Goal: Task Accomplishment & Management: Use online tool/utility

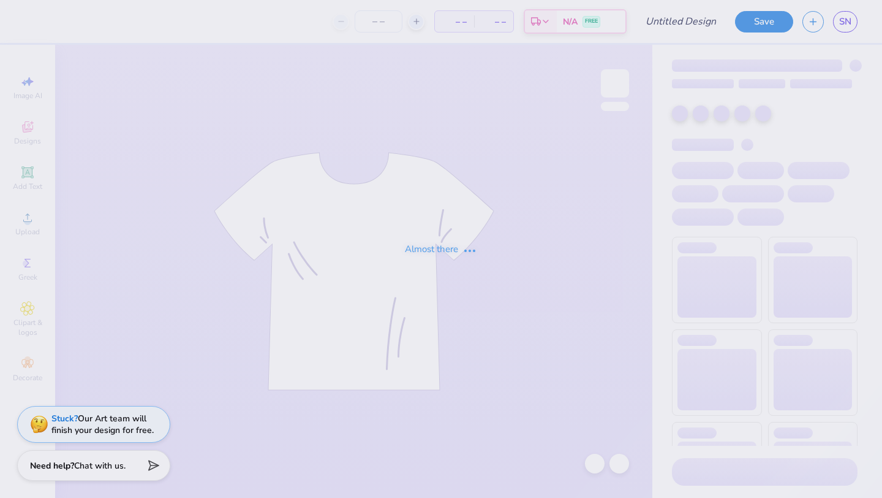
type input "kappapalooza baby tee"
type input "70"
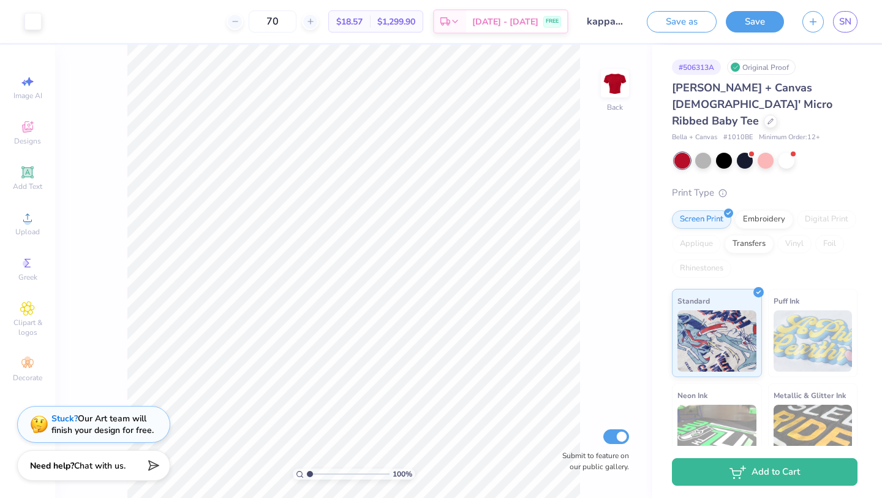
click at [309, 473] on input "range" at bounding box center [348, 473] width 83 height 11
drag, startPoint x: 316, startPoint y: 473, endPoint x: 322, endPoint y: 474, distance: 6.9
click at [322, 474] on input "range" at bounding box center [348, 473] width 83 height 11
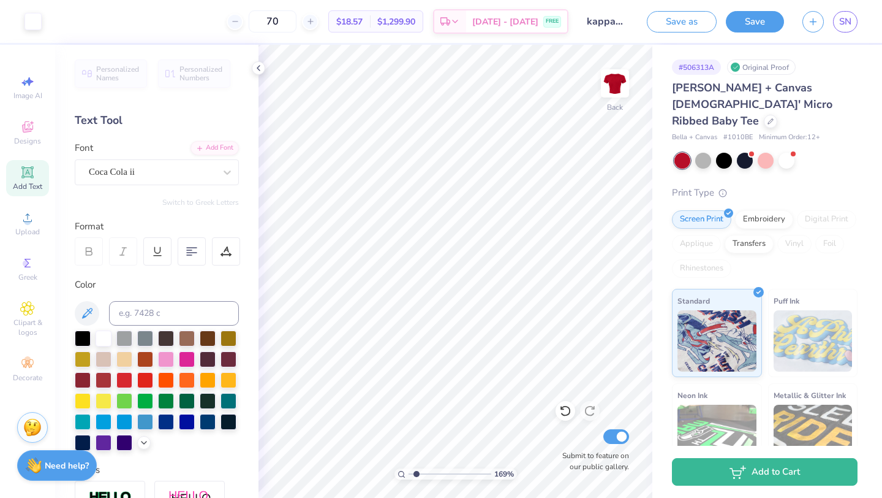
drag, startPoint x: 425, startPoint y: 473, endPoint x: 417, endPoint y: 475, distance: 8.2
click at [417, 474] on input "range" at bounding box center [450, 473] width 83 height 11
drag, startPoint x: 417, startPoint y: 474, endPoint x: 407, endPoint y: 474, distance: 9.8
type input "1"
click at [409, 474] on input "range" at bounding box center [450, 473] width 83 height 11
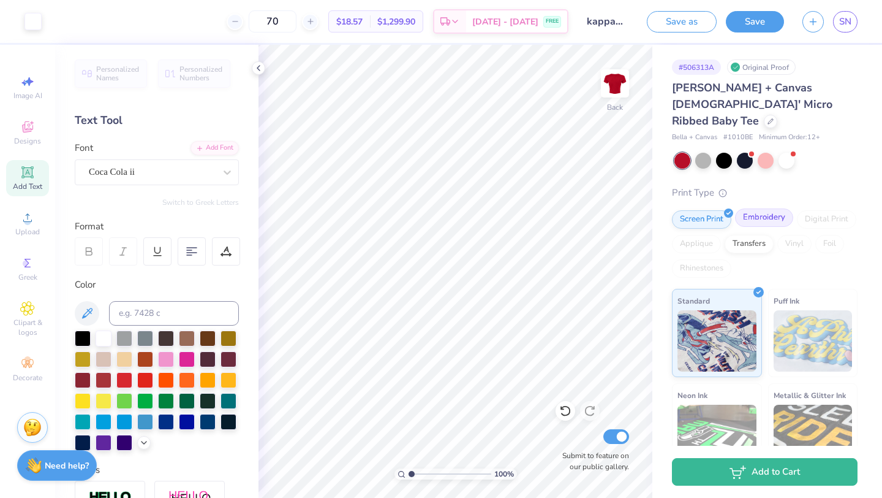
click at [768, 208] on div "Embroidery" at bounding box center [764, 217] width 58 height 18
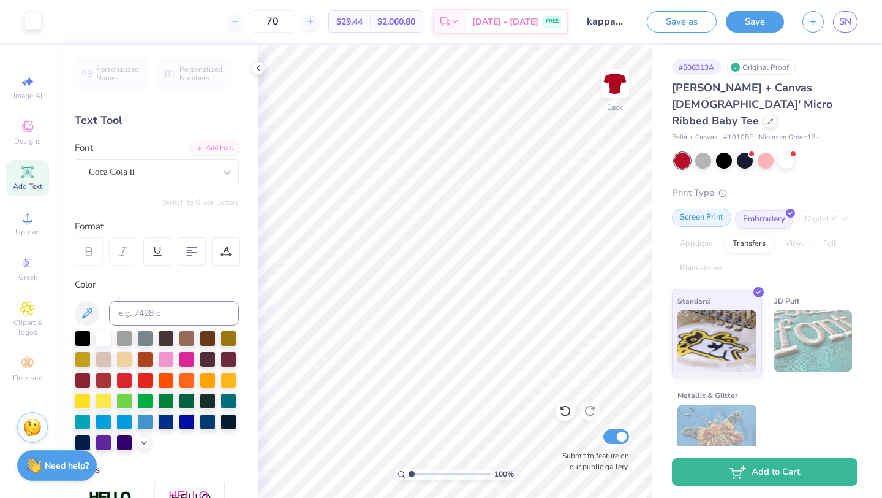
click at [702, 208] on div "Screen Print" at bounding box center [701, 217] width 59 height 18
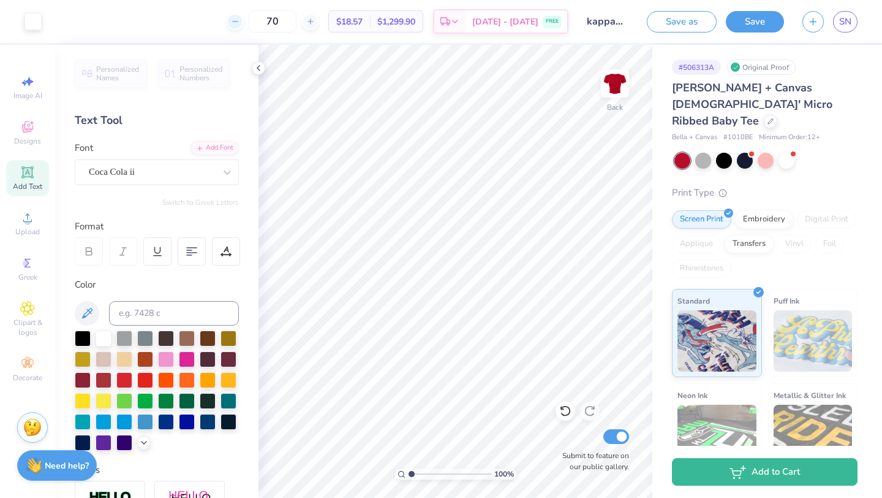
click at [240, 24] on icon at bounding box center [235, 21] width 9 height 9
click at [248, 24] on div "66 $18.57 Per Item $1,299.90 Total Est. Delivery Aug 24 - 27 FREE" at bounding box center [310, 21] width 518 height 43
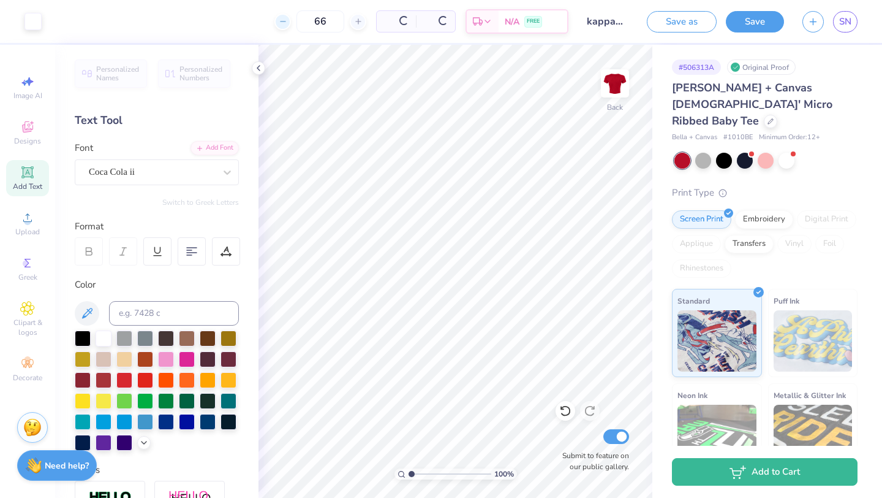
click at [248, 24] on div "66 Per Item Total Est. Delivery N/A FREE" at bounding box center [310, 21] width 518 height 43
click at [240, 23] on icon at bounding box center [235, 21] width 9 height 9
click at [257, 21] on div "64 Per Item Total Est. Delivery N/A FREE" at bounding box center [310, 21] width 518 height 43
click at [243, 23] on div at bounding box center [235, 21] width 17 height 17
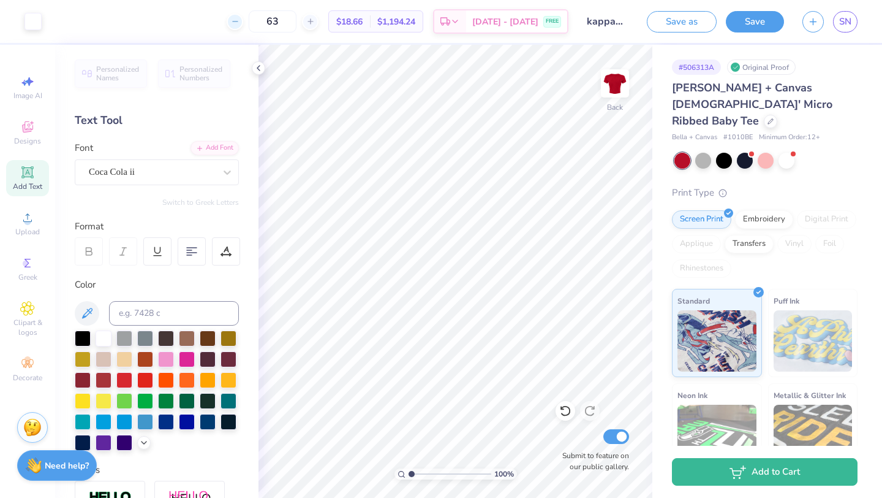
click at [240, 21] on icon at bounding box center [235, 21] width 9 height 9
type input "62"
click at [186, 18] on div "62 $18.69 Per Item $1,158.78 Total Est. Delivery Aug 24 - 27 FREE" at bounding box center [310, 21] width 518 height 43
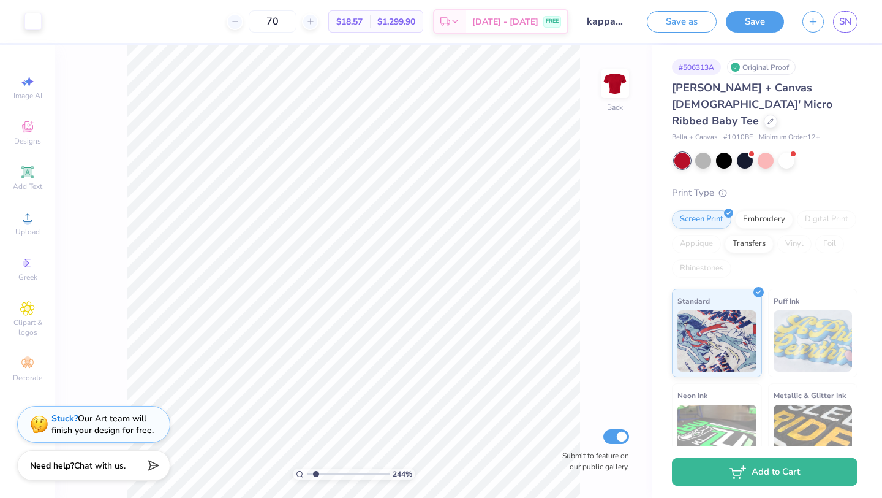
type input "1"
drag, startPoint x: 311, startPoint y: 471, endPoint x: 271, endPoint y: 460, distance: 40.9
click at [307, 468] on input "range" at bounding box center [348, 473] width 83 height 11
type input "3.82"
type input "8.99"
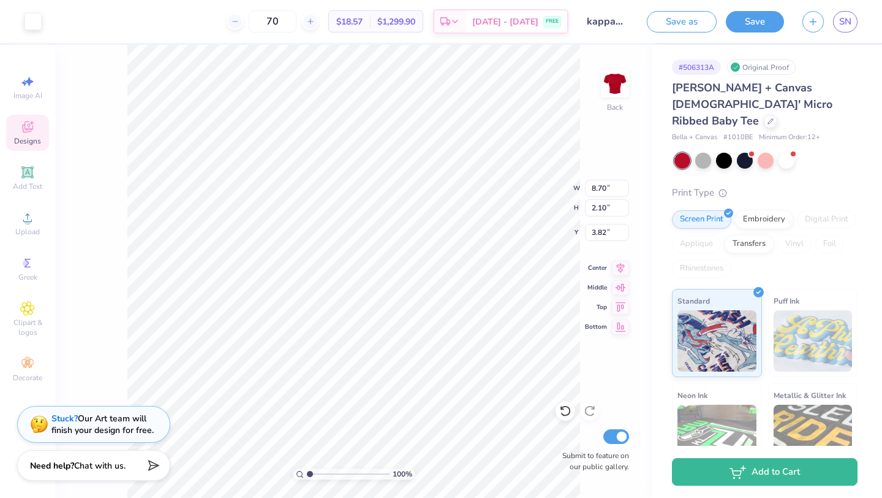
type input "2.17"
type input "3.75"
type input "9.41"
type input "2.27"
type input "3.65"
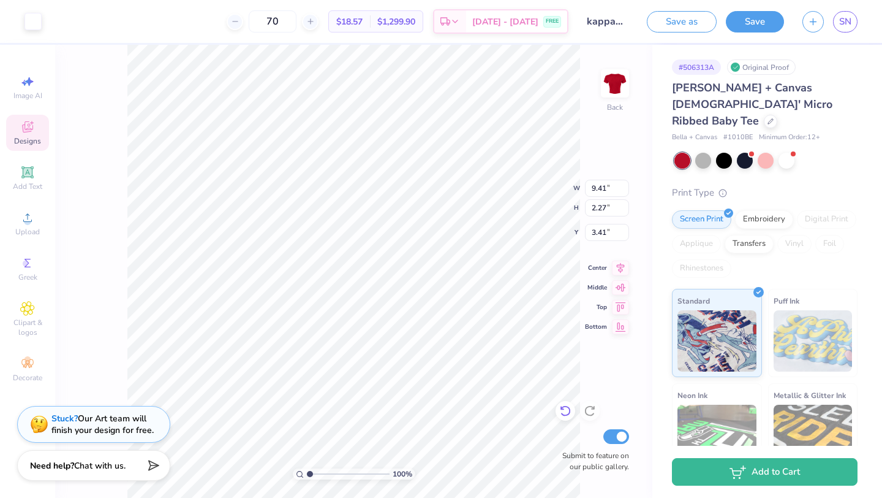
click at [561, 411] on icon at bounding box center [565, 410] width 12 height 12
type input "3.66"
drag, startPoint x: 309, startPoint y: 477, endPoint x: 340, endPoint y: 477, distance: 30.6
type input "4.72"
click at [340, 477] on input "range" at bounding box center [348, 473] width 83 height 11
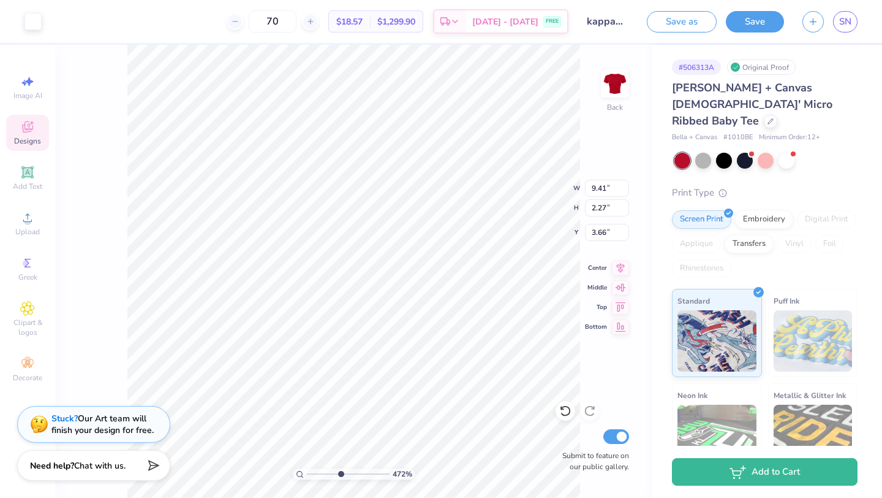
type input "3.67"
type input "3.80"
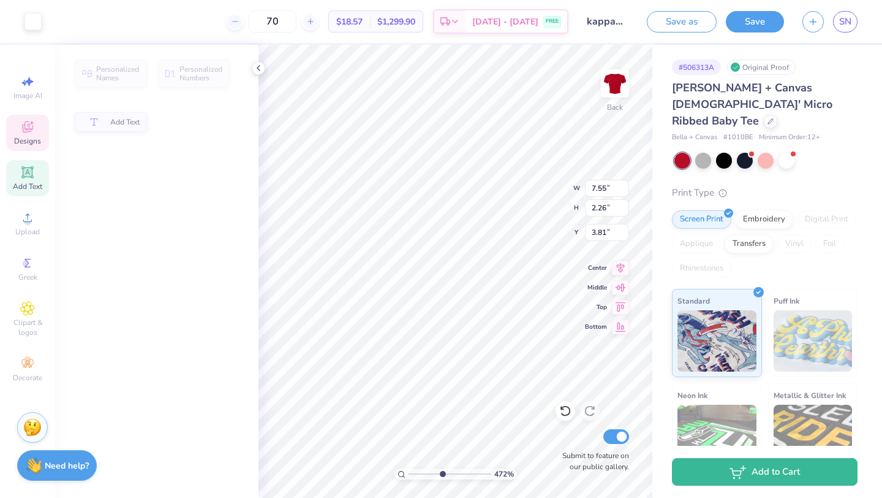
type input "7.55"
type input "2.26"
type input "3.81"
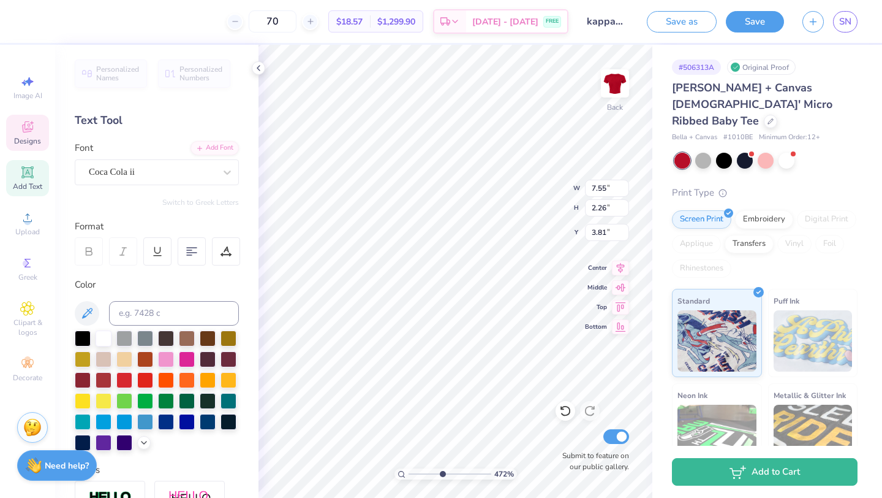
scroll to position [0, 2]
type input "3.45"
type input "1.83"
type input "0.30"
type input "5.77"
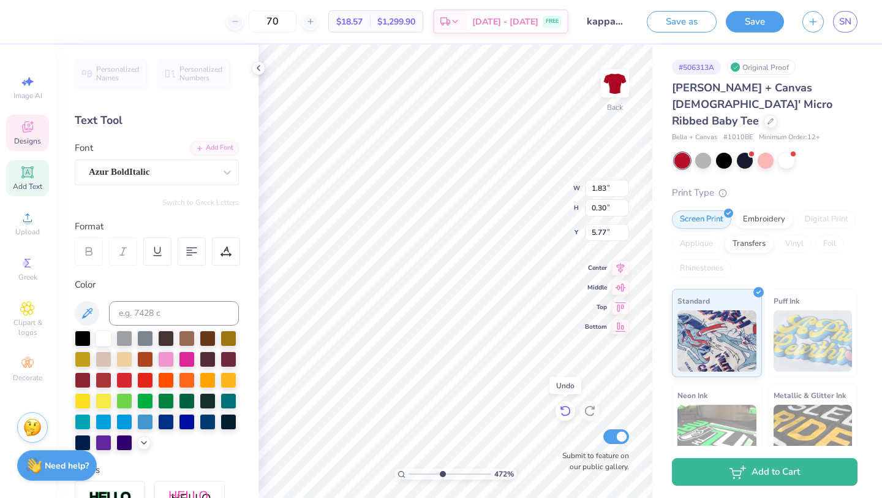
click at [566, 416] on icon at bounding box center [565, 410] width 12 height 12
type input "4.19"
type input "1.29"
type input "0.31"
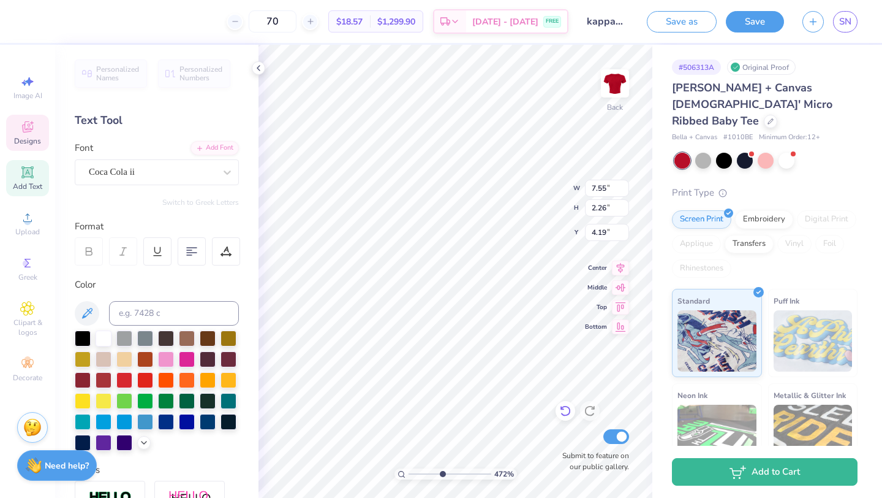
type input "3.80"
type input "4.04"
type textarea "ENJOY"
drag, startPoint x: 444, startPoint y: 471, endPoint x: 418, endPoint y: 472, distance: 25.8
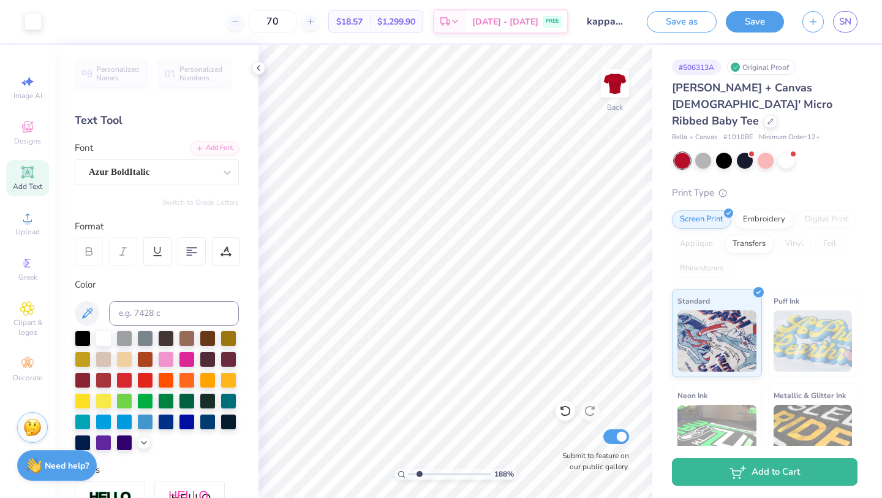
type input "1.84"
click at [418, 472] on input "range" at bounding box center [450, 473] width 83 height 11
type input "3.88"
click at [227, 169] on div "Art colors 70 $18.57 Per Item $1,299.90 Total Est. Delivery [DATE] - [DATE] FRE…" at bounding box center [441, 249] width 882 height 498
type input "1.01"
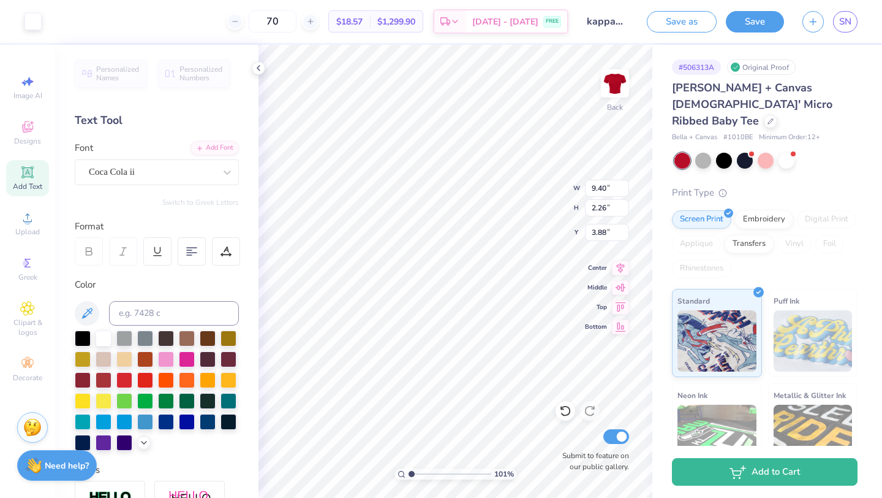
click at [411, 469] on input "range" at bounding box center [450, 473] width 83 height 11
click at [746, 20] on button "Save" at bounding box center [755, 19] width 58 height 21
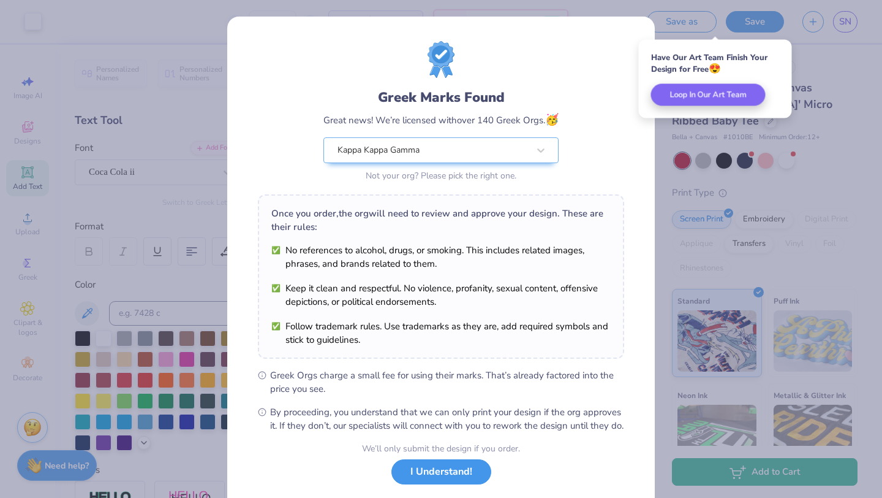
click at [455, 484] on button "I Understand!" at bounding box center [442, 471] width 100 height 25
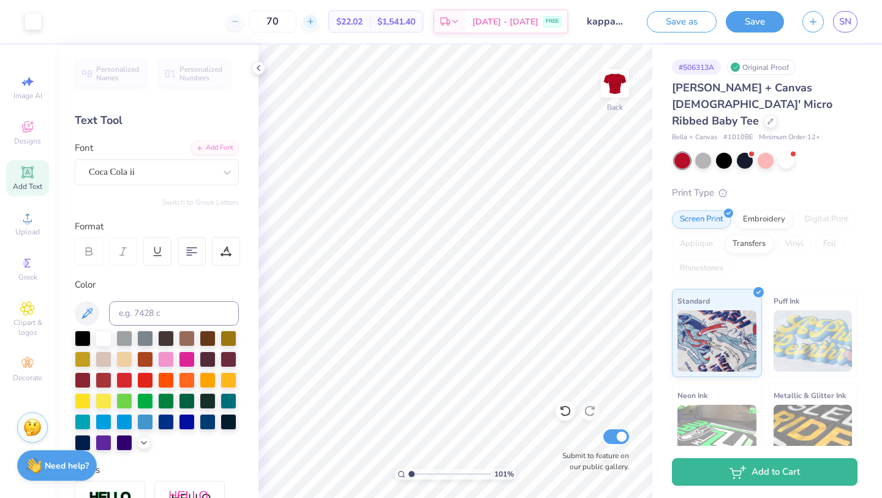
click at [319, 26] on div at bounding box center [310, 21] width 17 height 17
click at [237, 21] on line at bounding box center [234, 21] width 5 height 0
type input "70"
click at [262, 67] on icon at bounding box center [259, 68] width 10 height 10
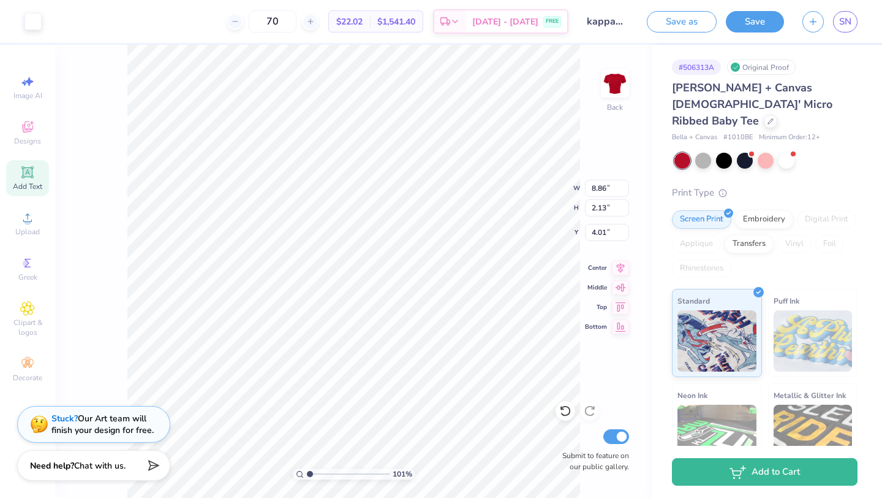
type input "8.86"
type input "2.13"
type input "4.01"
type input "9.34"
type input "2.25"
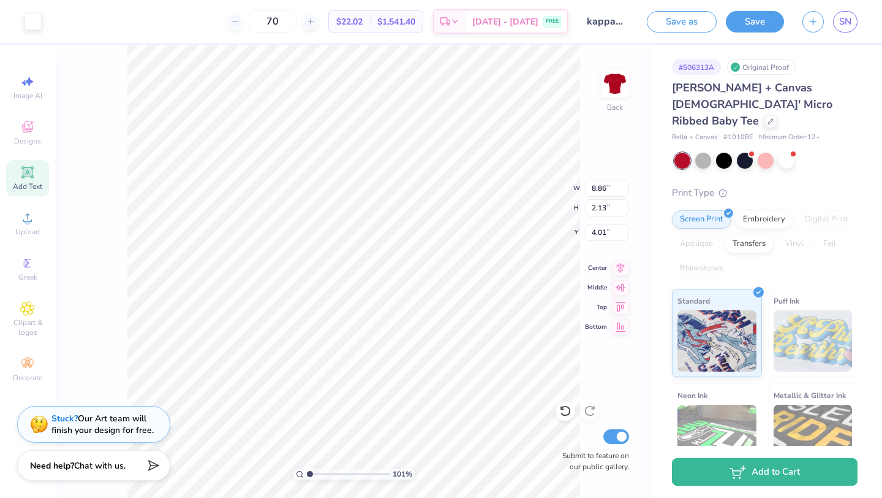
type input "3.90"
